Goal: Task Accomplishment & Management: Manage account settings

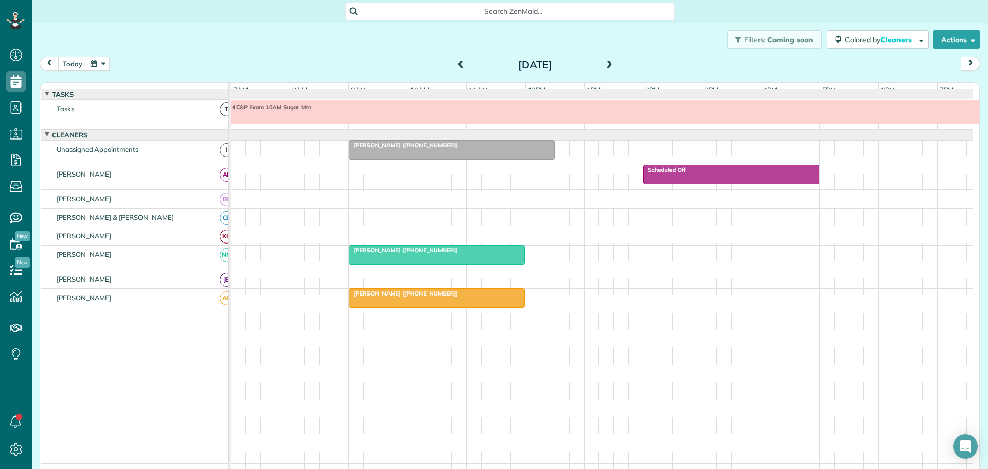
scroll to position [16, 0]
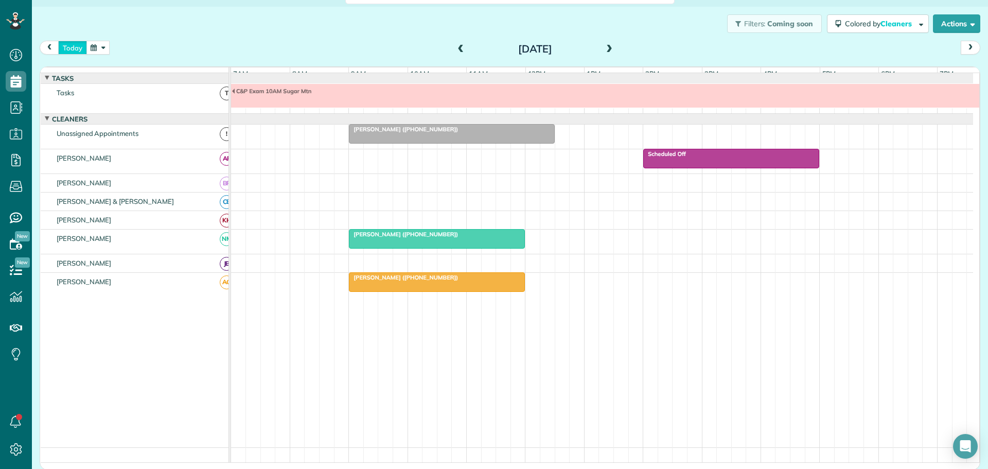
click at [77, 45] on button "today" at bounding box center [72, 48] width 29 height 14
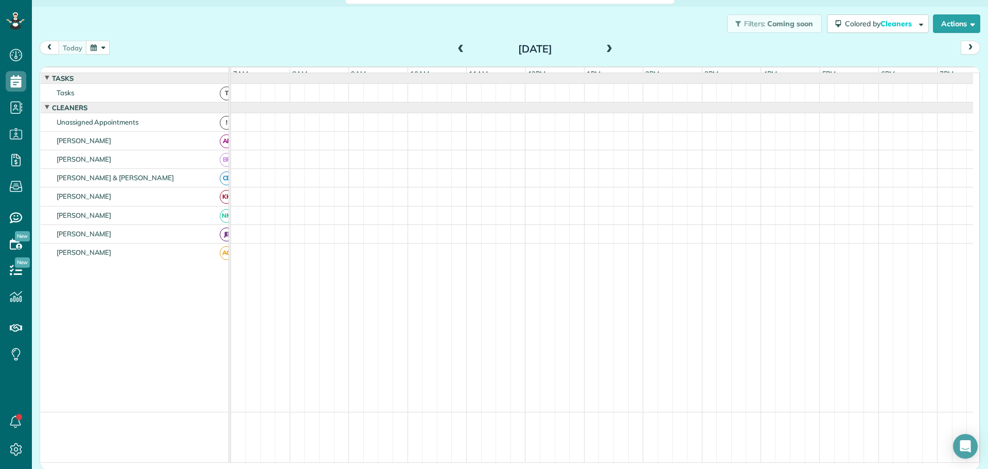
scroll to position [6, 0]
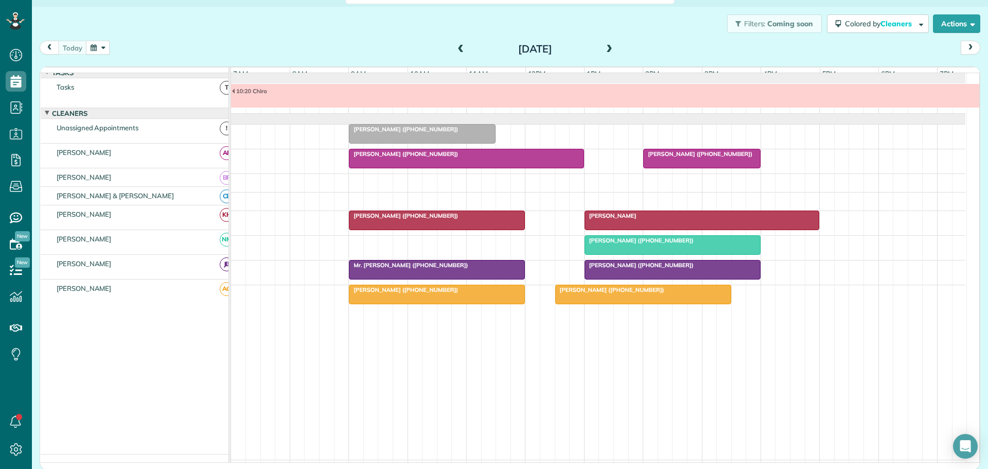
click at [604, 48] on span at bounding box center [608, 49] width 11 height 9
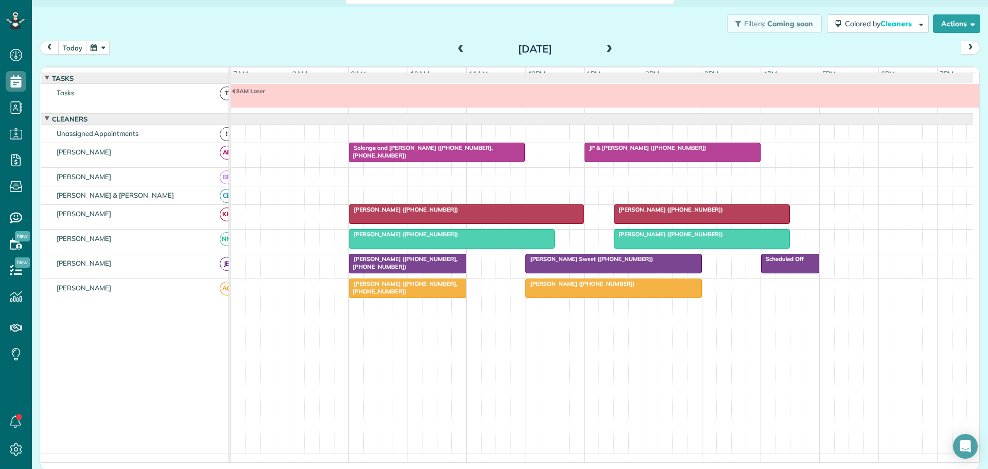
scroll to position [8, 0]
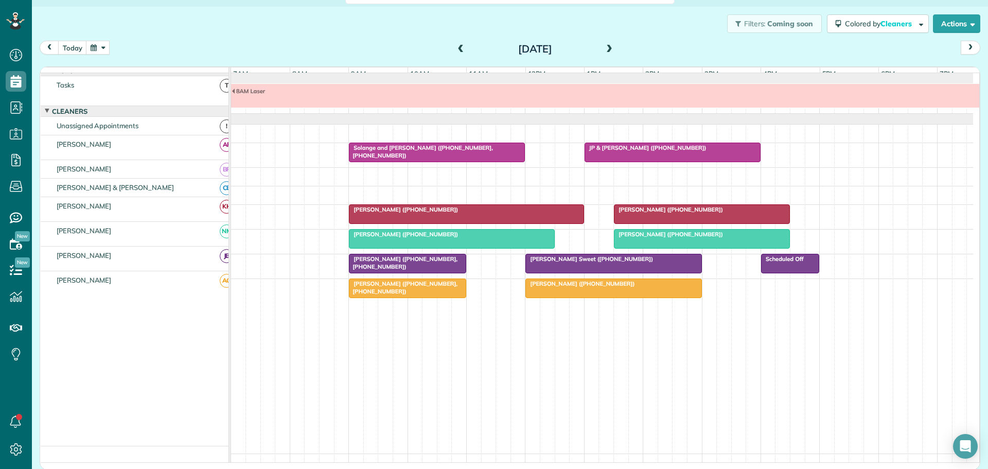
click at [384, 269] on span "[PERSON_NAME] ([PHONE_NUMBER], [PHONE_NUMBER])" at bounding box center [402, 262] width 109 height 14
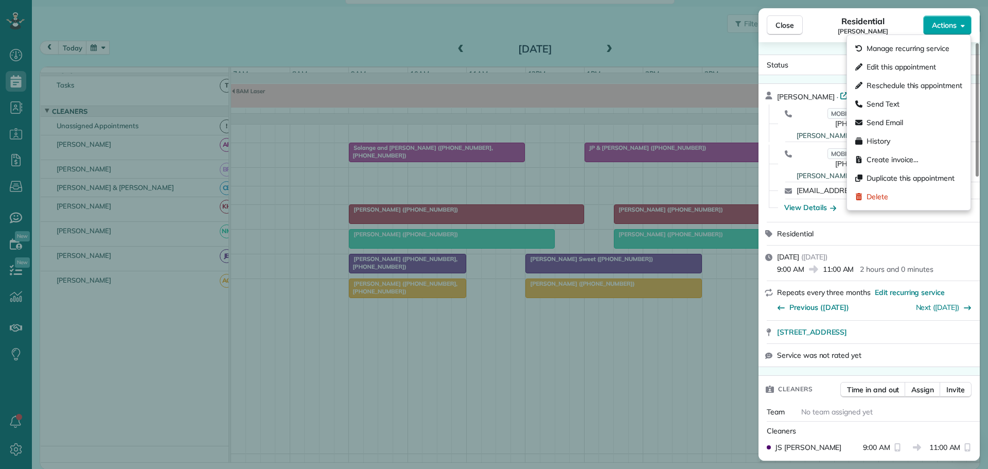
click at [951, 26] on span "Actions" at bounding box center [944, 25] width 25 height 10
click at [876, 192] on span "Delete" at bounding box center [877, 196] width 22 height 10
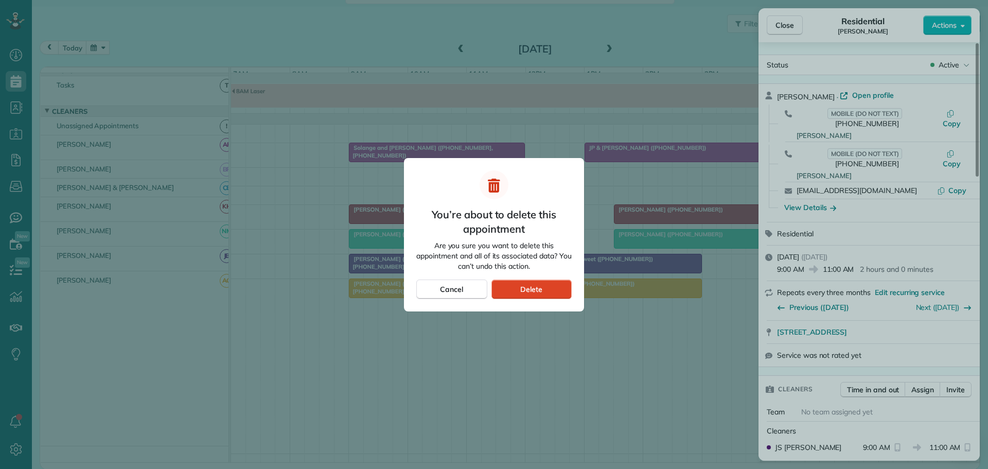
click at [544, 285] on div "Delete" at bounding box center [531, 289] width 80 height 20
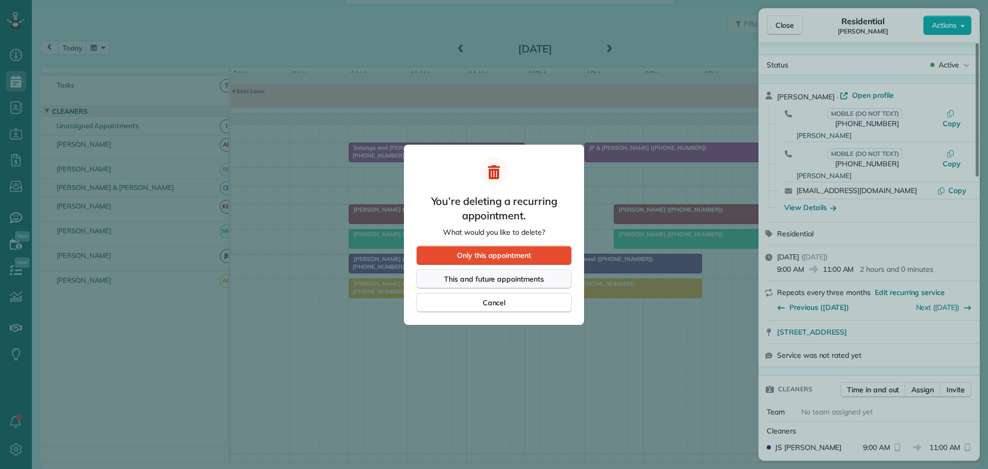
click at [508, 277] on span "This and future appointments" at bounding box center [494, 279] width 100 height 10
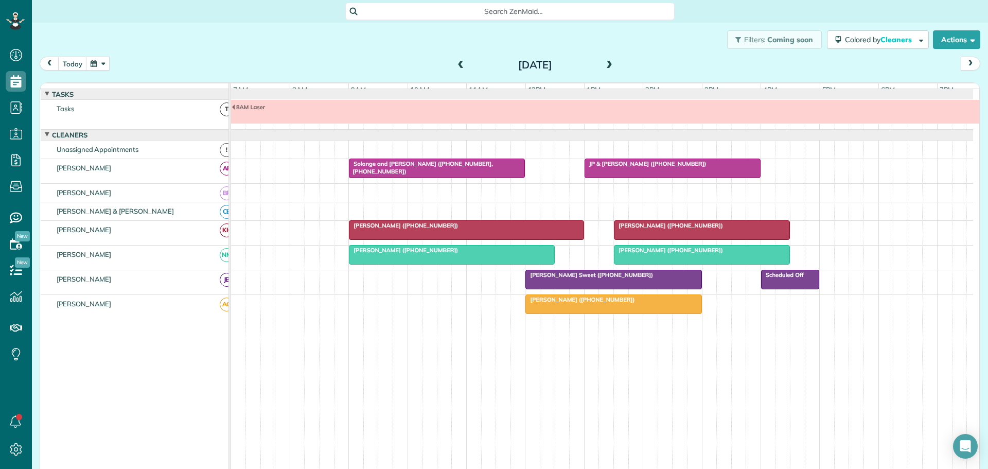
click at [260, 111] on span "8AM Laser" at bounding box center [248, 106] width 34 height 7
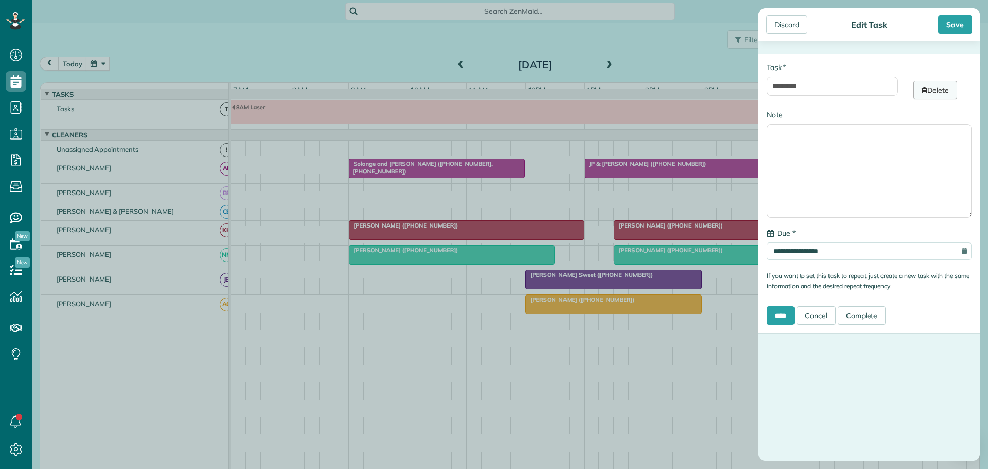
click at [934, 83] on link "Delete" at bounding box center [935, 90] width 44 height 19
